Goal: Find specific page/section: Find specific page/section

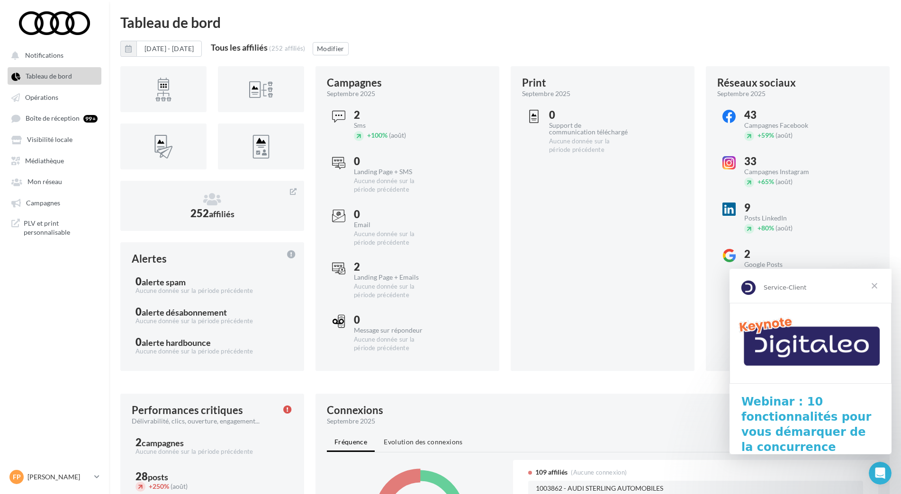
click at [879, 287] on span "Fermer" at bounding box center [874, 286] width 34 height 34
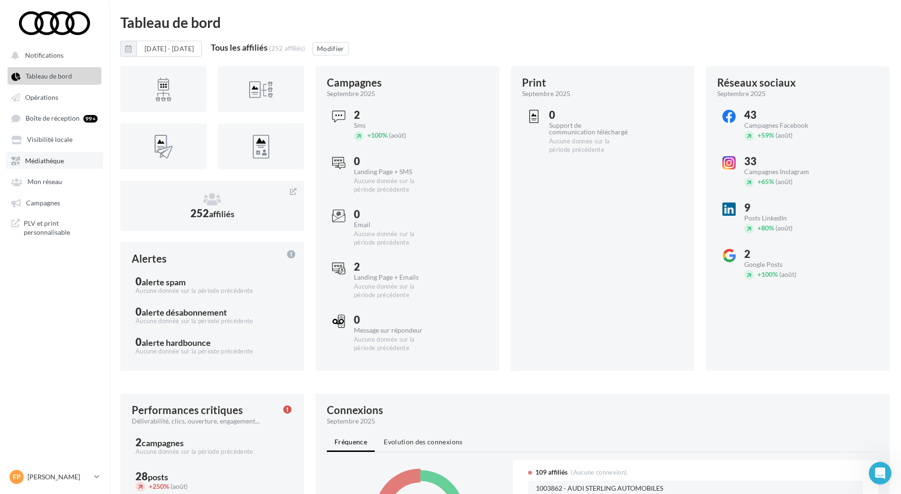
click at [51, 165] on link "Médiathèque" at bounding box center [55, 160] width 98 height 17
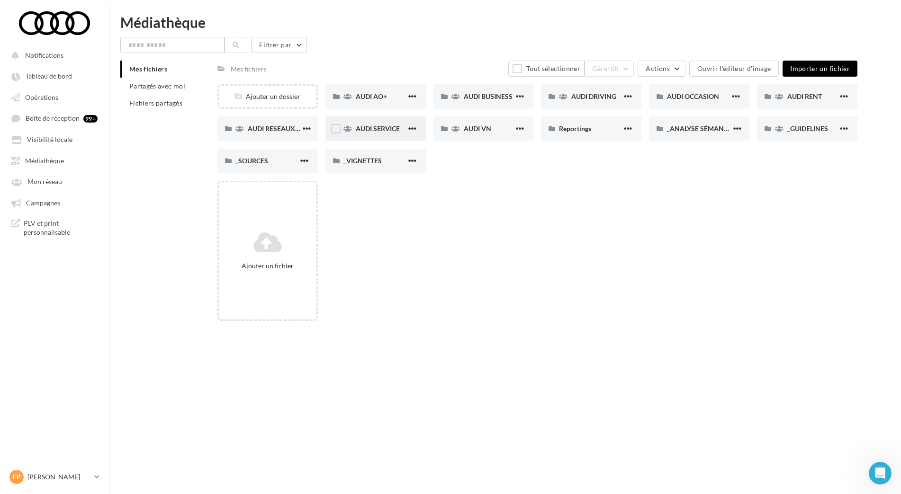
click at [382, 121] on div "AUDI SERVICE" at bounding box center [375, 129] width 100 height 25
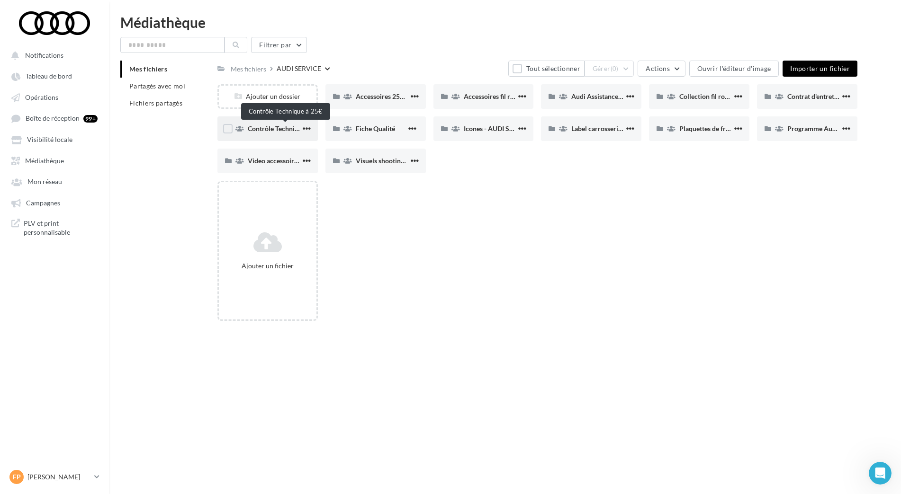
click at [269, 130] on span "Contrôle Technique à 25€" at bounding box center [285, 129] width 75 height 8
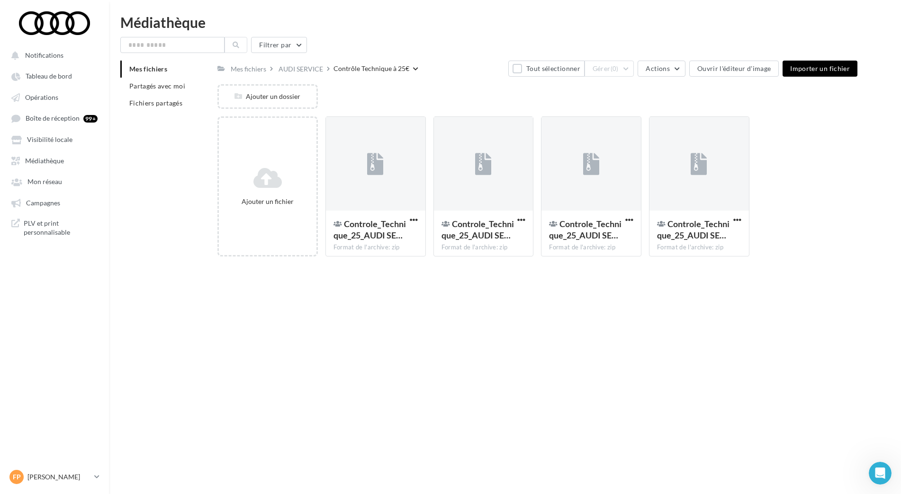
click at [52, 467] on nav "Notifications Tableau de bord Opérations Boîte de réception 99+ Mon réseau" at bounding box center [54, 247] width 109 height 494
click at [54, 477] on p "[PERSON_NAME]" at bounding box center [58, 477] width 63 height 9
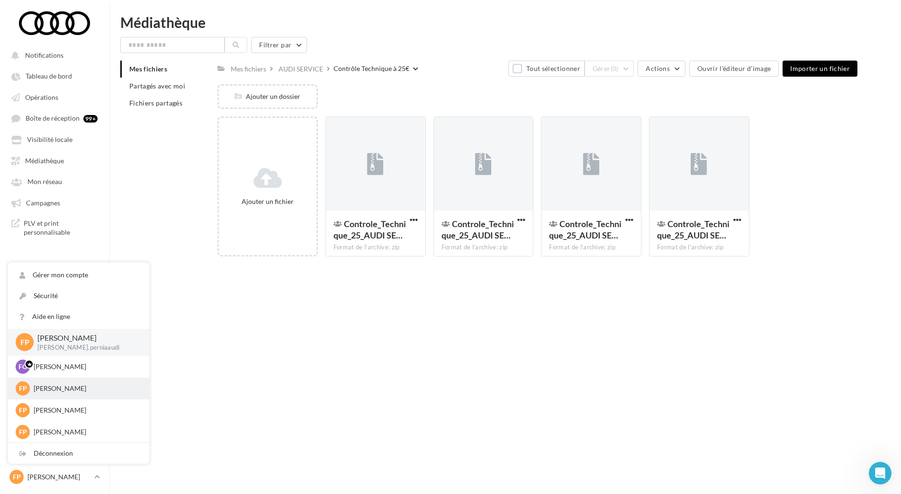
click at [62, 389] on p "[PERSON_NAME]" at bounding box center [86, 388] width 104 height 9
